Goal: Transaction & Acquisition: Book appointment/travel/reservation

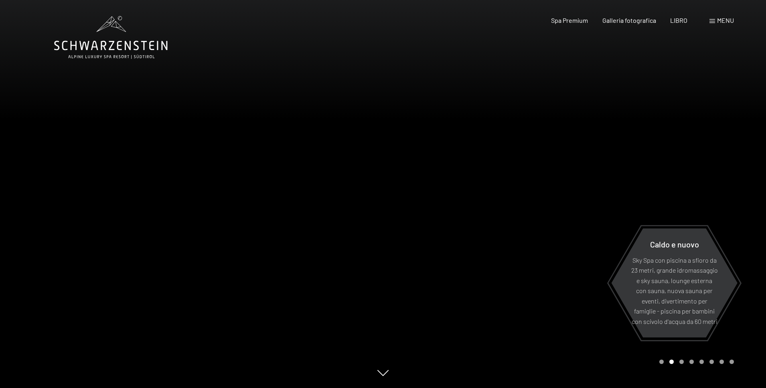
click at [709, 20] on span at bounding box center [712, 21] width 6 height 4
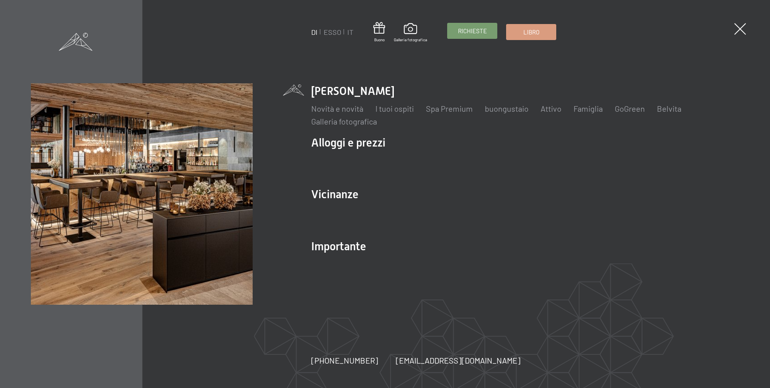
click at [463, 33] on font "Richieste" at bounding box center [472, 30] width 29 height 7
click at [349, 32] on font "IT" at bounding box center [350, 32] width 6 height 9
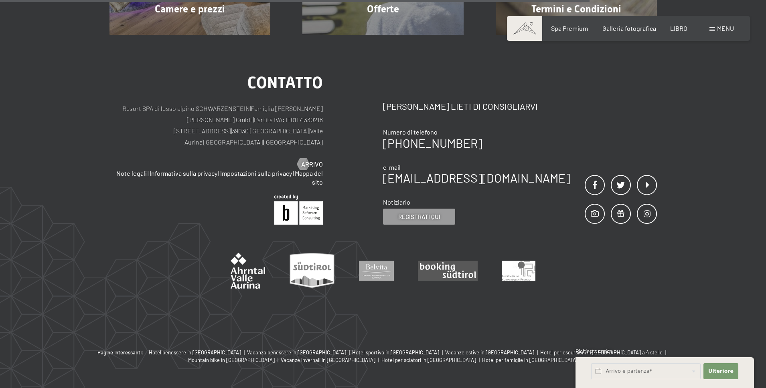
scroll to position [737, 0]
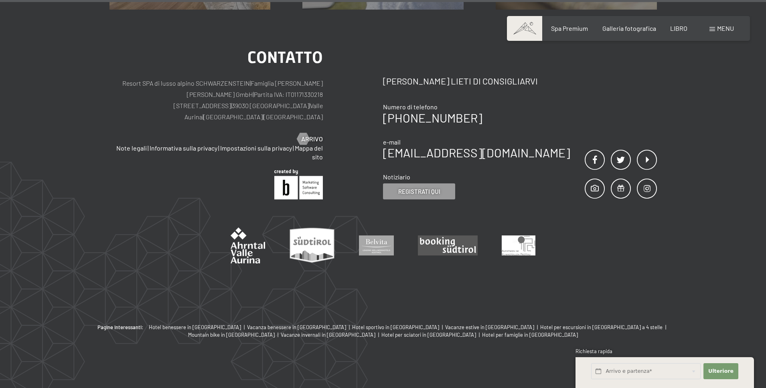
click at [729, 307] on div "contatto Resort SPA di lusso alpino SCHWARZENSTEIN | Famiglia Zimmerhofer Otmar…" at bounding box center [383, 167] width 766 height 314
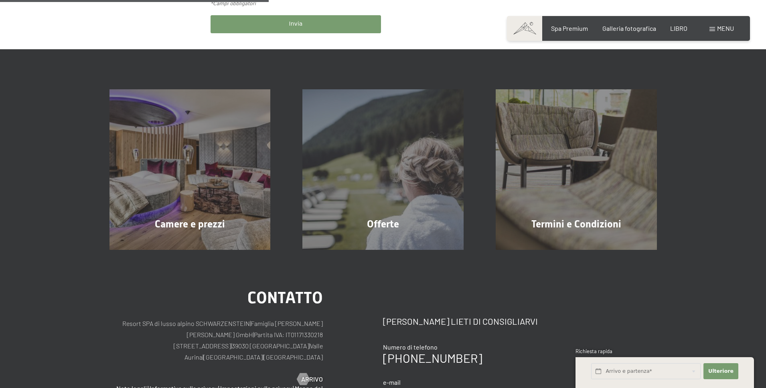
scroll to position [256, 0]
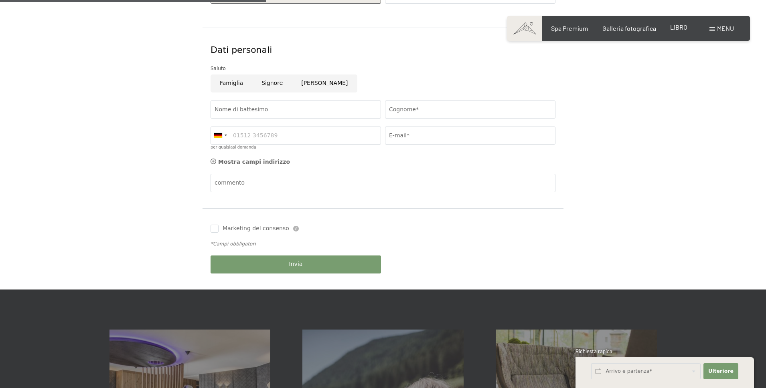
click at [686, 24] on div "Libro Richieste Spa Premium Galleria fotografica LIBRO menu DI ESSO IT Buono Ga…" at bounding box center [628, 28] width 211 height 9
click at [684, 25] on font "LIBRO" at bounding box center [678, 27] width 17 height 8
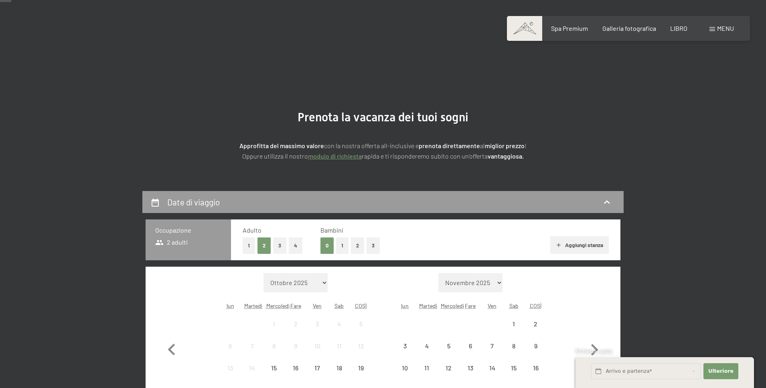
scroll to position [40, 0]
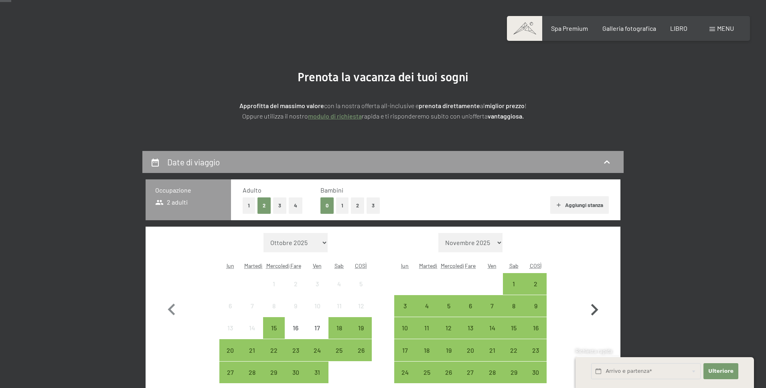
click at [595, 309] on icon "button" at bounding box center [594, 310] width 7 height 12
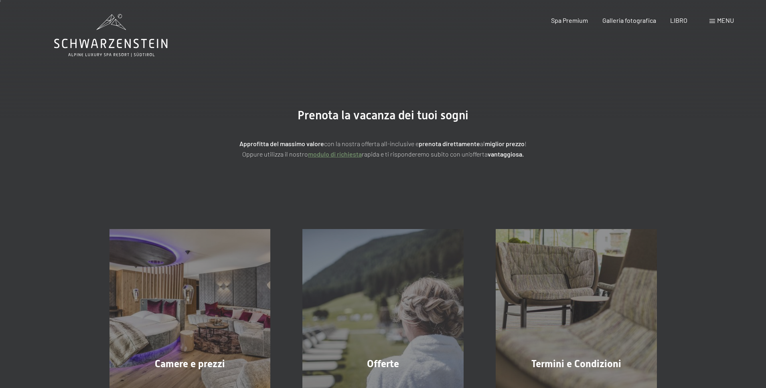
scroll to position [0, 0]
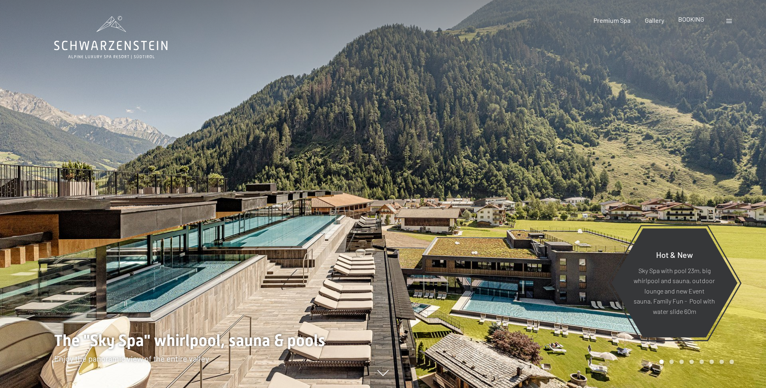
click at [691, 21] on span "BOOKING" at bounding box center [691, 19] width 26 height 8
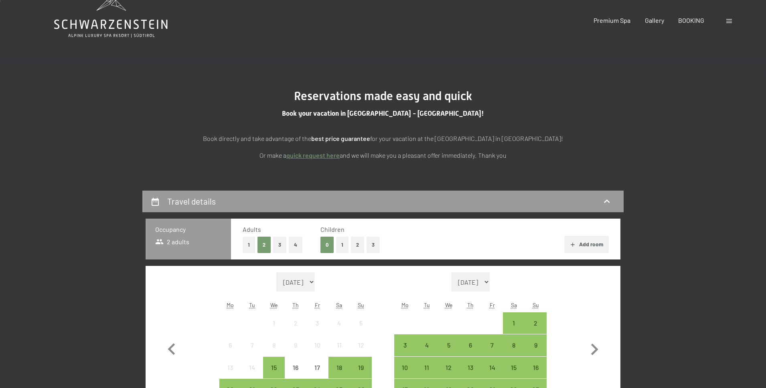
scroll to position [200, 0]
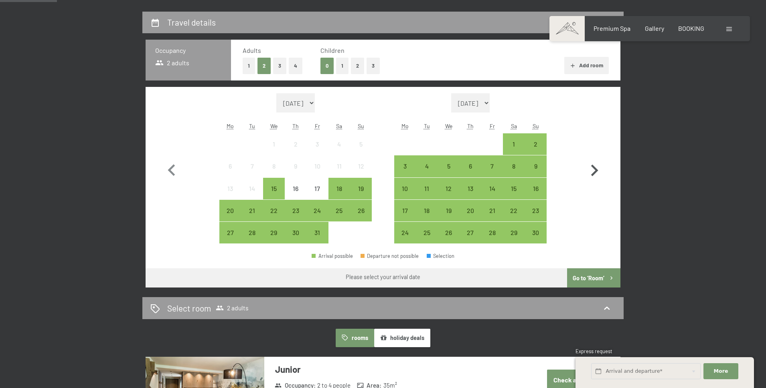
click at [591, 171] on icon "button" at bounding box center [593, 170] width 23 height 23
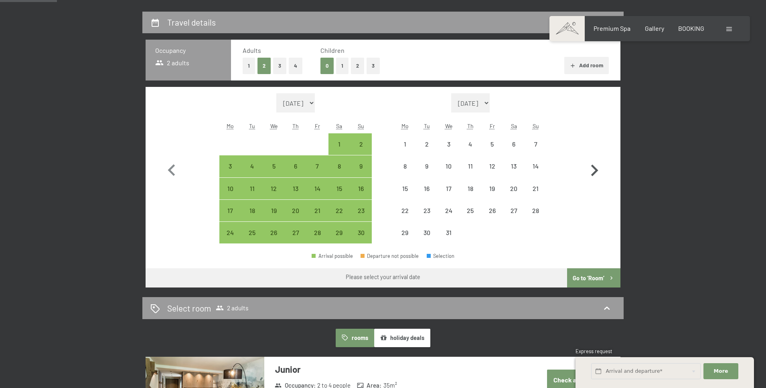
select select "[DATE]"
click at [591, 171] on icon "button" at bounding box center [593, 170] width 23 height 23
select select "[DATE]"
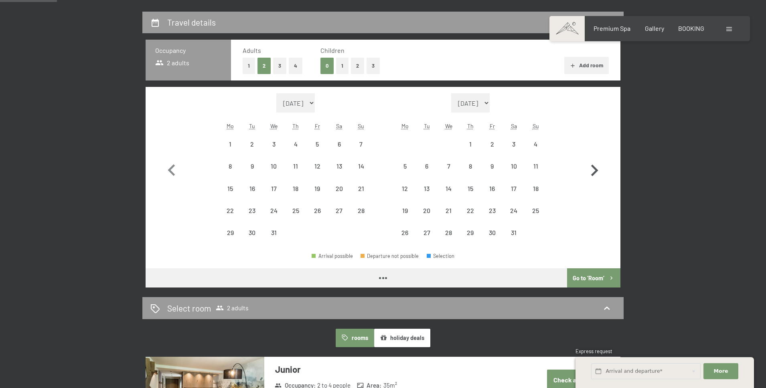
click at [591, 171] on icon "button" at bounding box center [593, 170] width 23 height 23
select select "[DATE]"
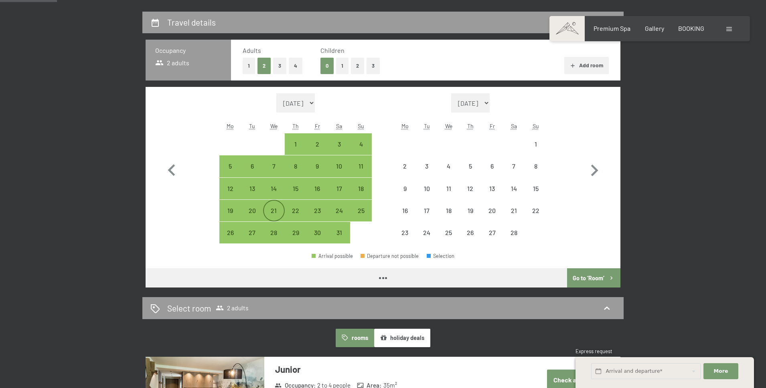
select select "[DATE]"
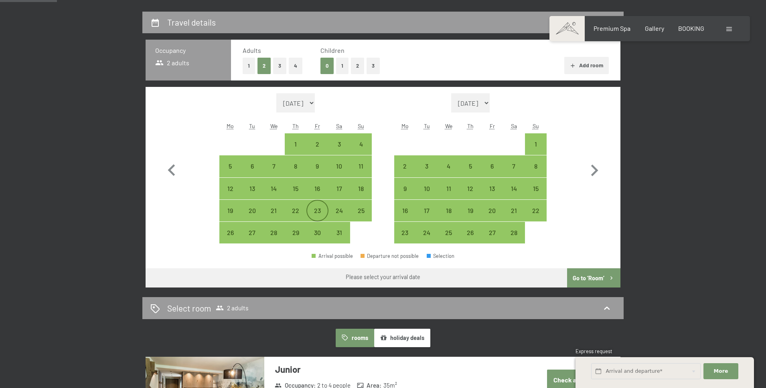
click at [315, 211] on div "23" at bounding box center [317, 218] width 20 height 20
select select "[DATE]"
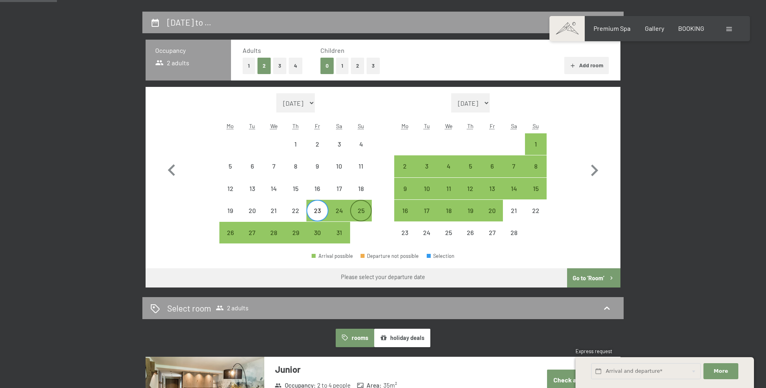
click at [363, 212] on div "25" at bounding box center [361, 218] width 20 height 20
select select "[DATE]"
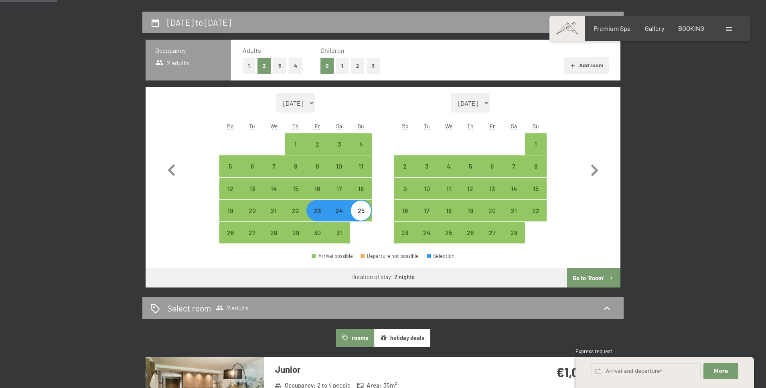
click at [597, 283] on button "Go to ‘Room’" at bounding box center [593, 278] width 53 height 19
select select "[DATE]"
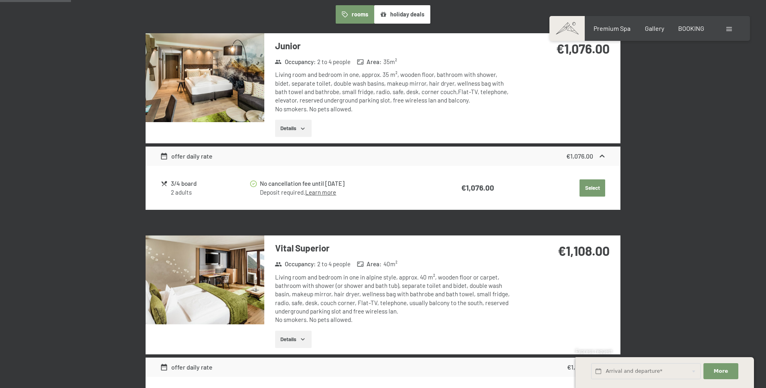
scroll to position [372, 0]
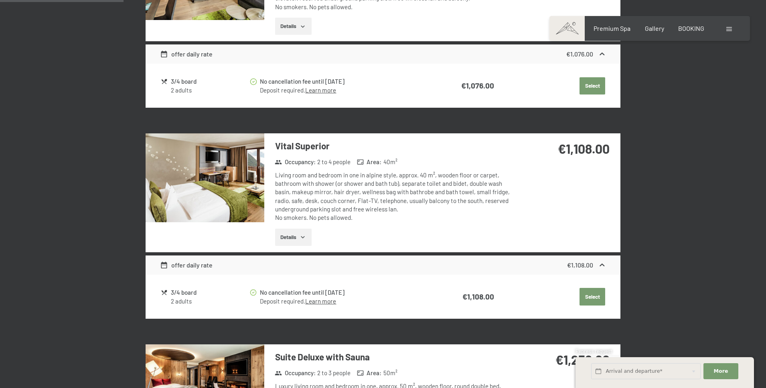
click at [207, 182] on img at bounding box center [204, 177] width 119 height 89
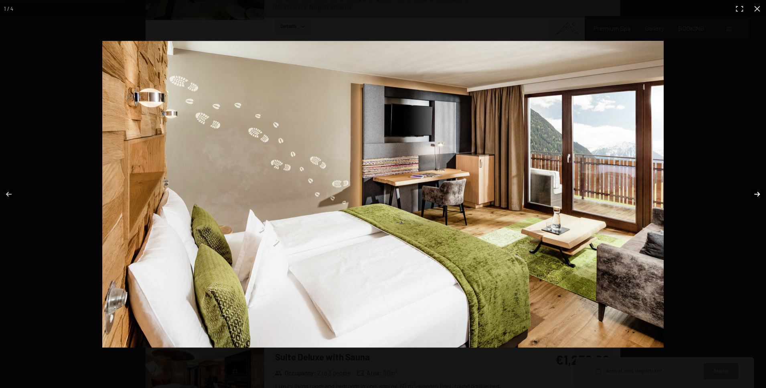
click at [759, 192] on button "button" at bounding box center [751, 194] width 28 height 40
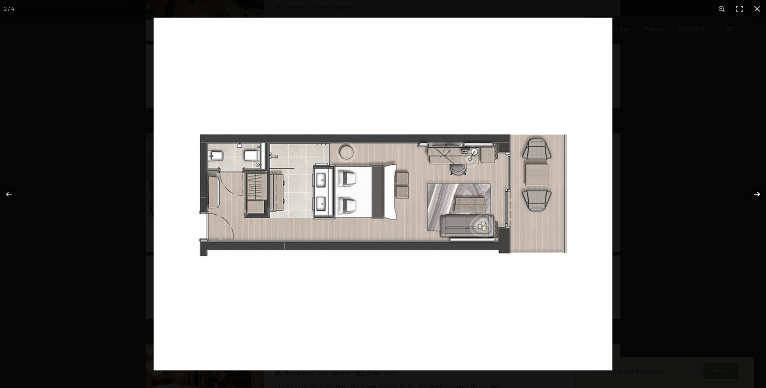
click at [759, 192] on button "button" at bounding box center [751, 194] width 28 height 40
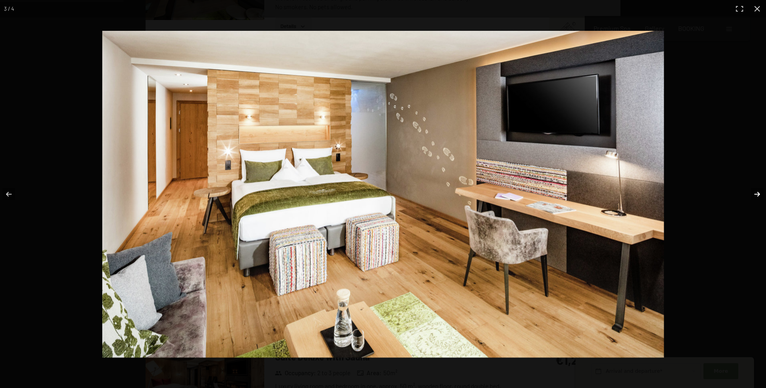
click at [759, 192] on button "button" at bounding box center [751, 194] width 28 height 40
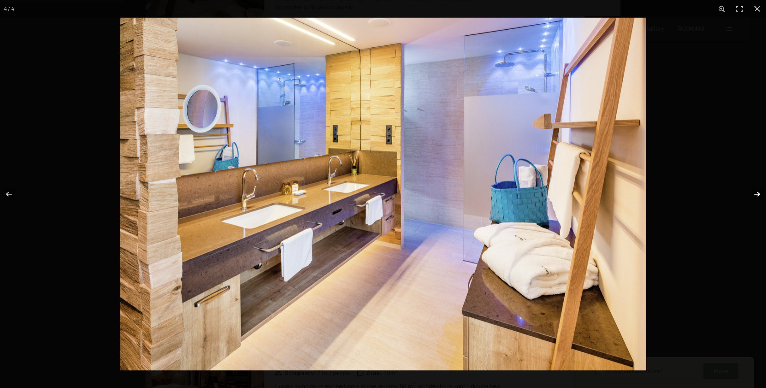
click at [759, 192] on button "button" at bounding box center [751, 194] width 28 height 40
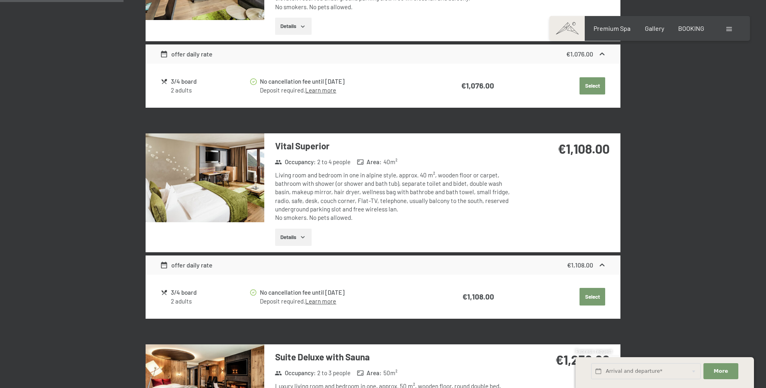
click at [0, 0] on button "button" at bounding box center [0, 0] width 0 height 0
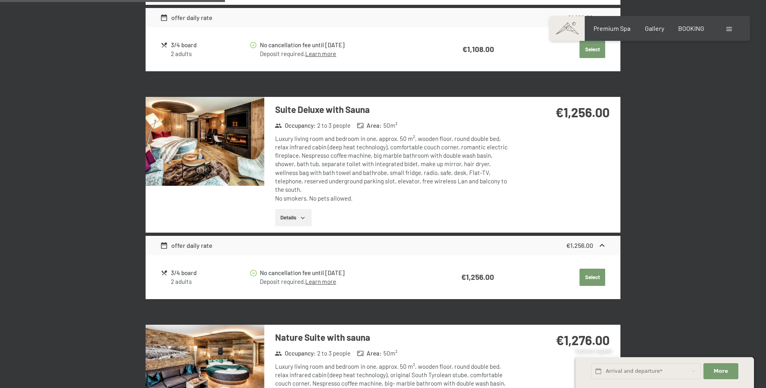
scroll to position [612, 0]
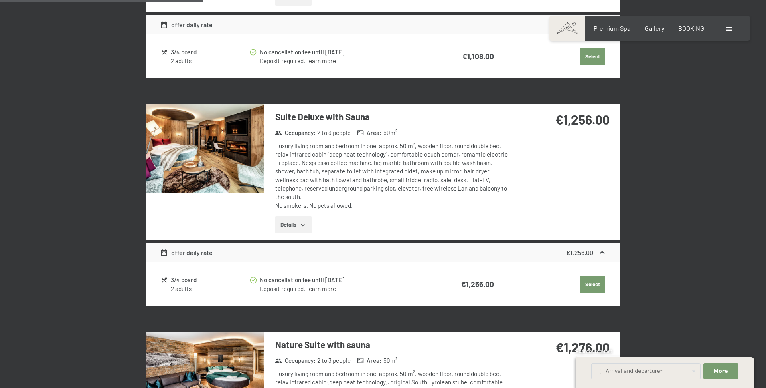
click at [241, 160] on img at bounding box center [204, 148] width 119 height 89
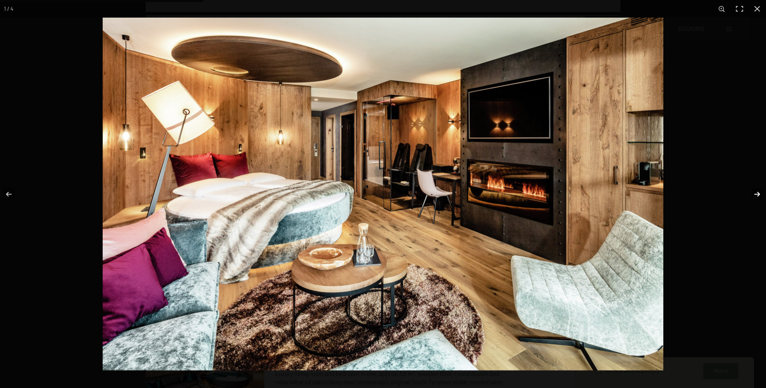
click at [756, 197] on button "button" at bounding box center [751, 194] width 28 height 40
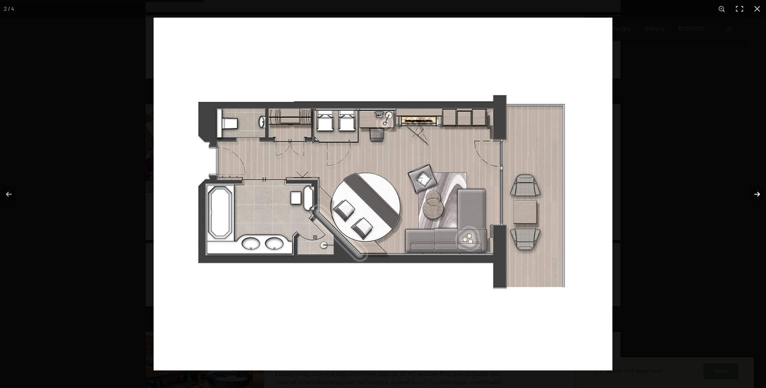
click at [756, 197] on button "button" at bounding box center [751, 194] width 28 height 40
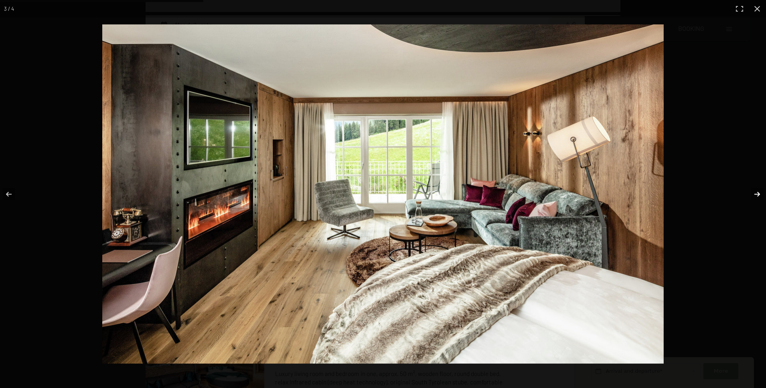
click at [756, 197] on button "button" at bounding box center [751, 194] width 28 height 40
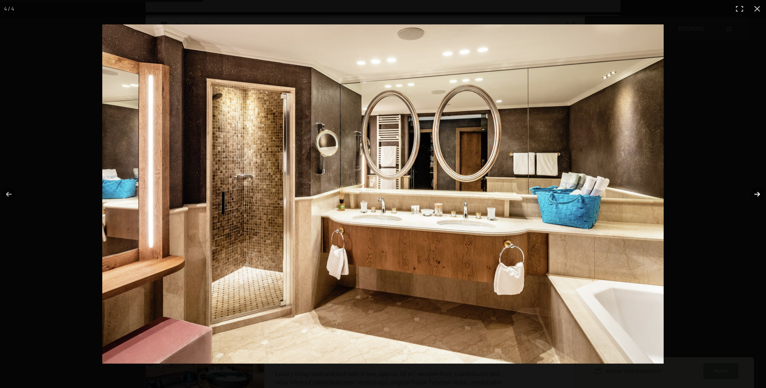
click at [756, 196] on button "button" at bounding box center [751, 194] width 28 height 40
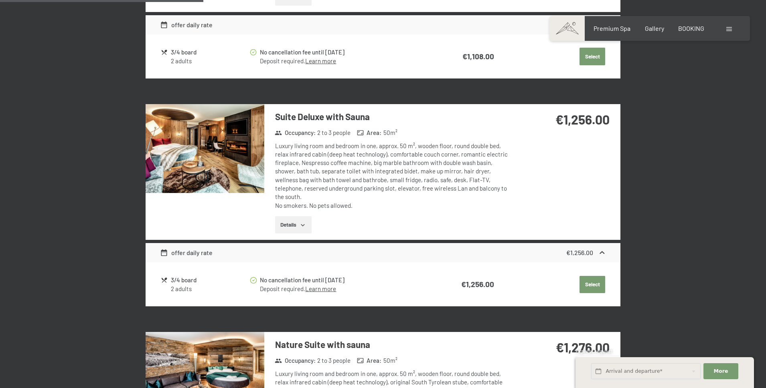
click at [0, 0] on button "button" at bounding box center [0, 0] width 0 height 0
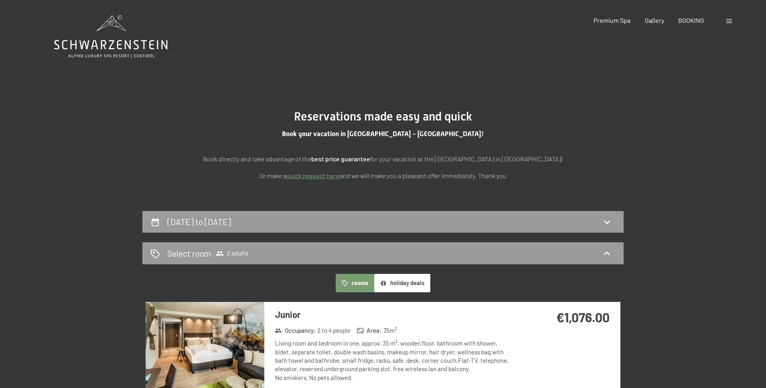
scroll to position [0, 0]
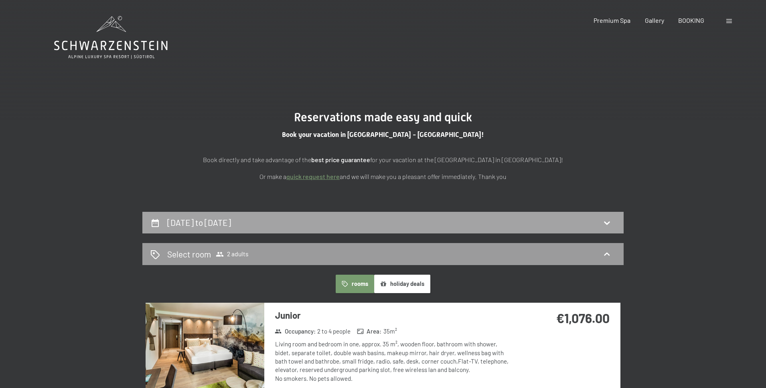
click at [231, 224] on h2 "[DATE] to [DATE]" at bounding box center [199, 223] width 64 height 10
select select "[DATE]"
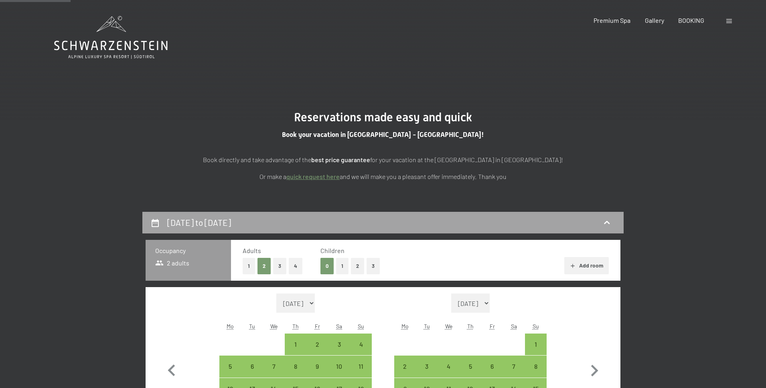
scroll to position [212, 0]
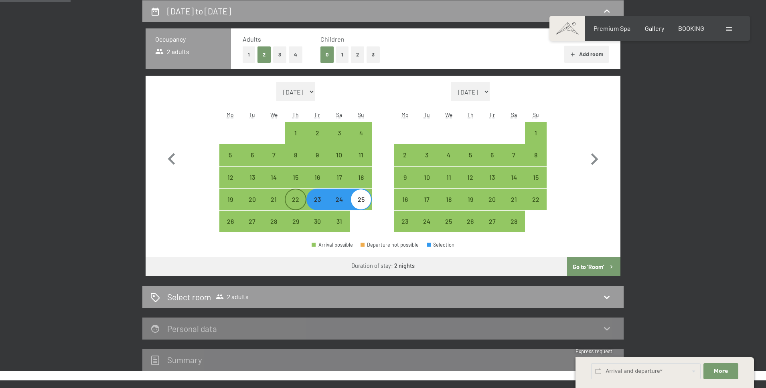
click at [301, 199] on div "22" at bounding box center [295, 206] width 20 height 20
select select "[DATE]"
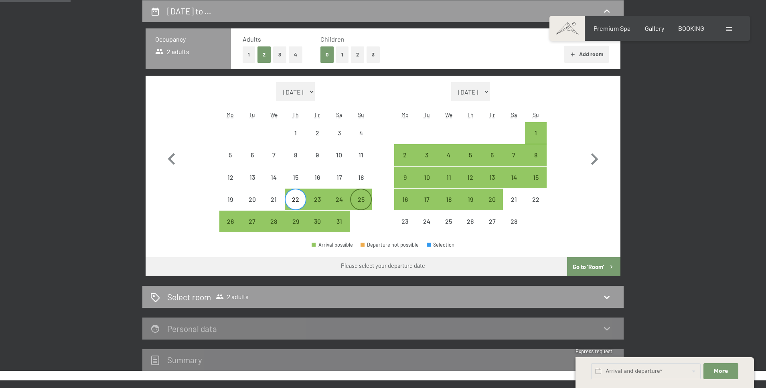
click at [365, 200] on div "25" at bounding box center [361, 206] width 20 height 20
select select "[DATE]"
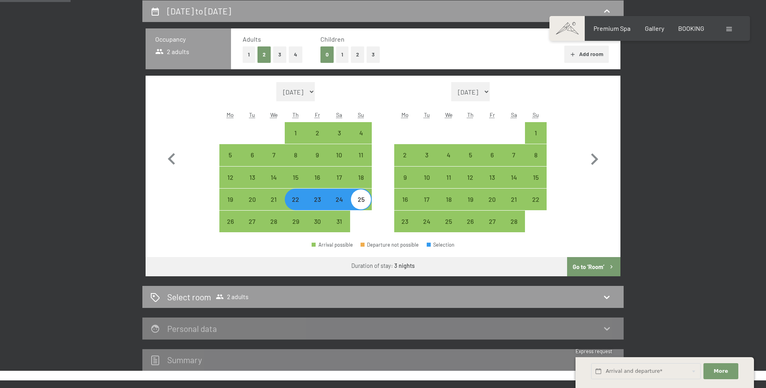
click at [594, 271] on button "Go to ‘Room’" at bounding box center [593, 266] width 53 height 19
select select "[DATE]"
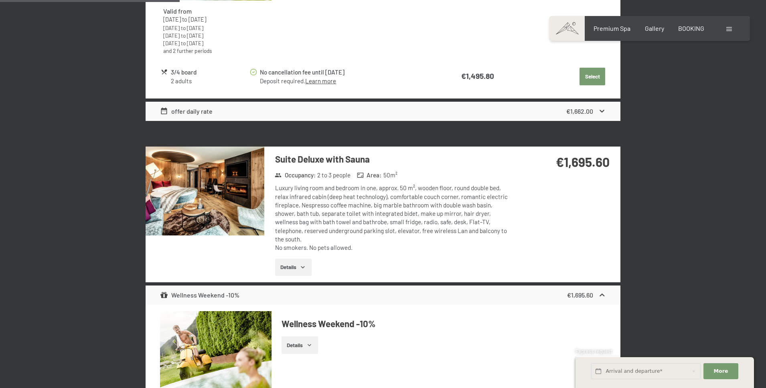
scroll to position [1053, 0]
